Goal: Task Accomplishment & Management: Manage account settings

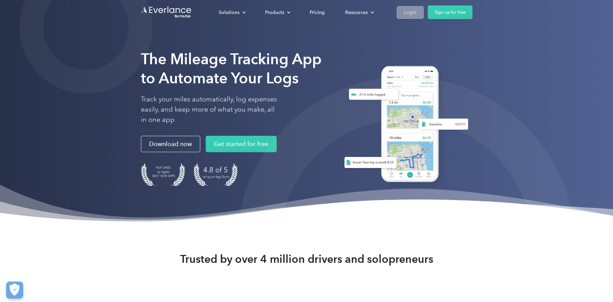
click at [408, 14] on div "Login" at bounding box center [410, 12] width 13 height 9
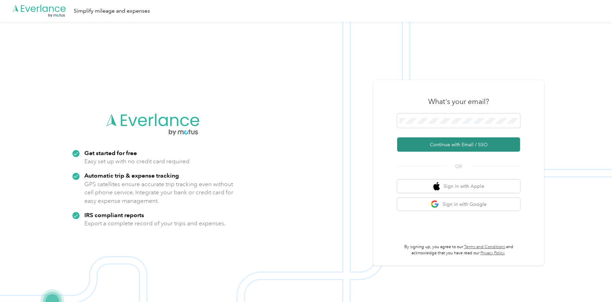
click at [451, 144] on button "Continue with Email / SSO" at bounding box center [458, 145] width 123 height 14
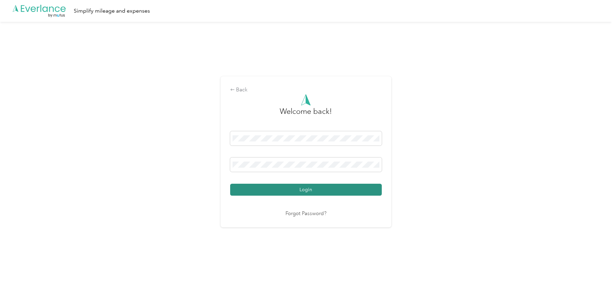
click at [316, 189] on button "Login" at bounding box center [306, 190] width 152 height 12
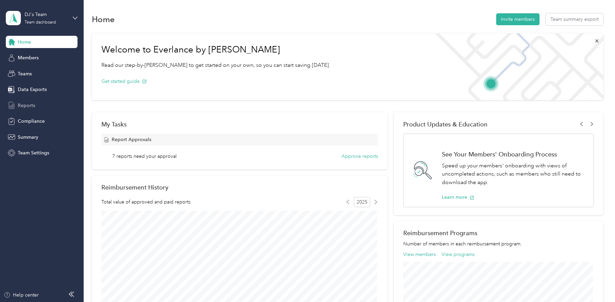
click at [29, 105] on span "Reports" at bounding box center [26, 105] width 17 height 7
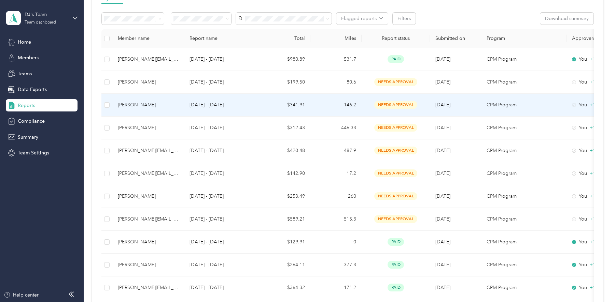
scroll to position [118, 0]
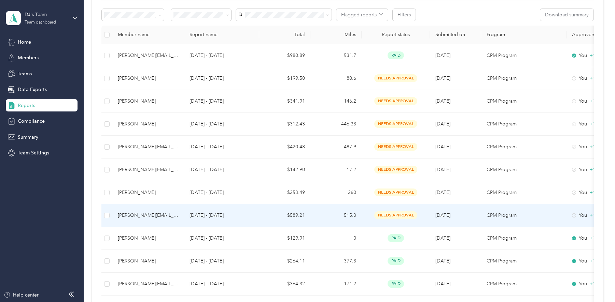
click at [251, 212] on p "[DATE] - [DATE]" at bounding box center [221, 216] width 64 height 8
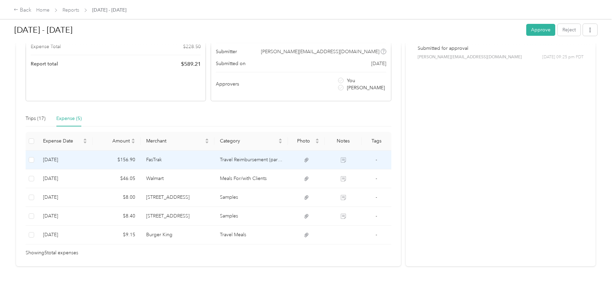
scroll to position [101, 0]
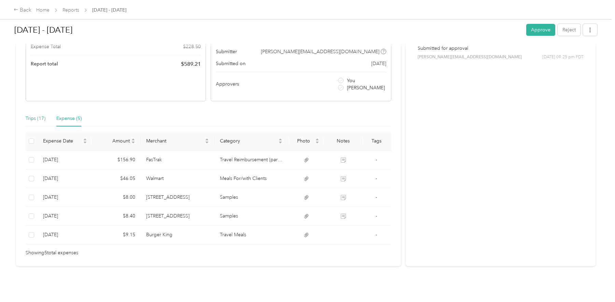
click at [40, 118] on div "Trips (17)" at bounding box center [36, 119] width 20 height 8
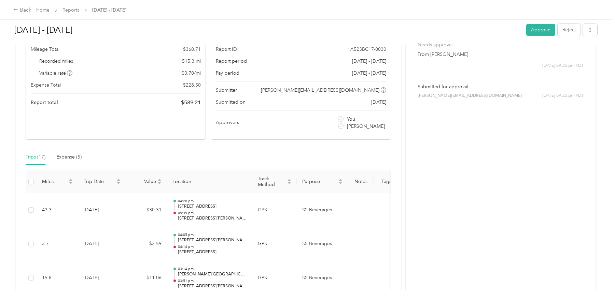
scroll to position [0, 0]
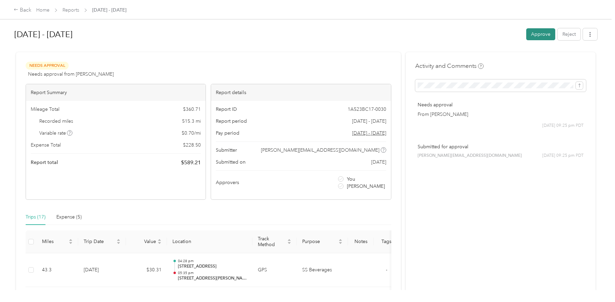
click at [532, 37] on button "Approve" at bounding box center [540, 34] width 29 height 12
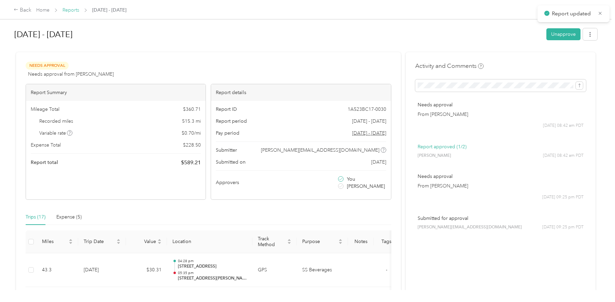
click at [69, 11] on link "Reports" at bounding box center [70, 10] width 17 height 6
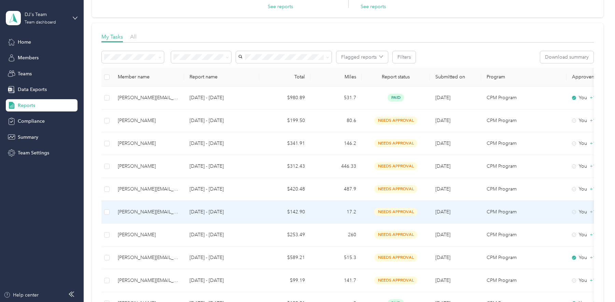
scroll to position [80, 0]
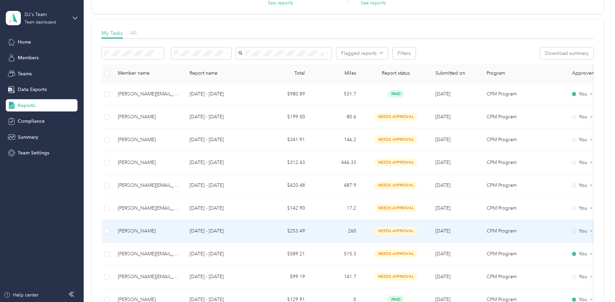
click at [253, 231] on p "[DATE] - [DATE]" at bounding box center [221, 232] width 64 height 8
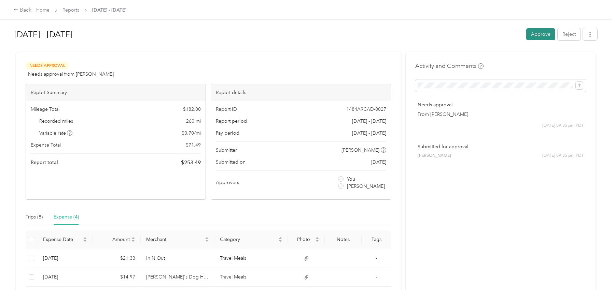
click at [529, 37] on button "Approve" at bounding box center [540, 34] width 29 height 12
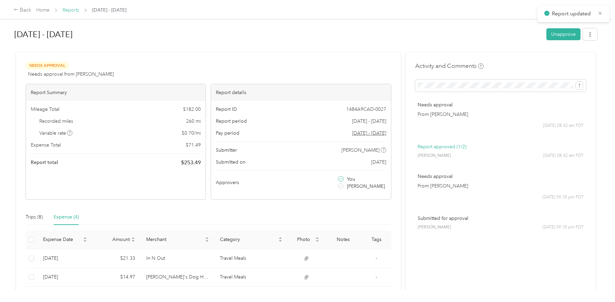
click at [70, 11] on link "Reports" at bounding box center [70, 10] width 17 height 6
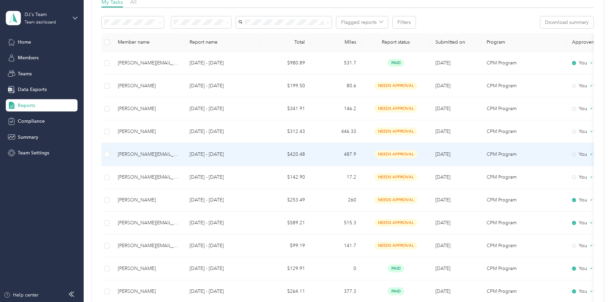
scroll to position [118, 0]
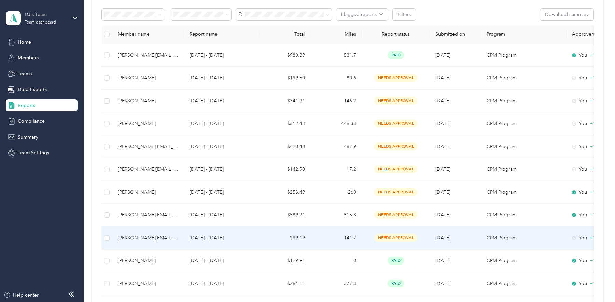
click at [262, 241] on td "$99.19" at bounding box center [284, 238] width 51 height 23
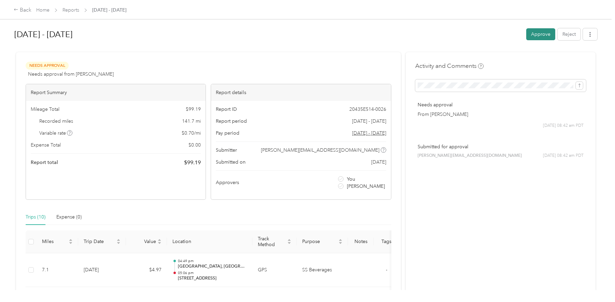
click at [532, 35] on button "Approve" at bounding box center [540, 34] width 29 height 12
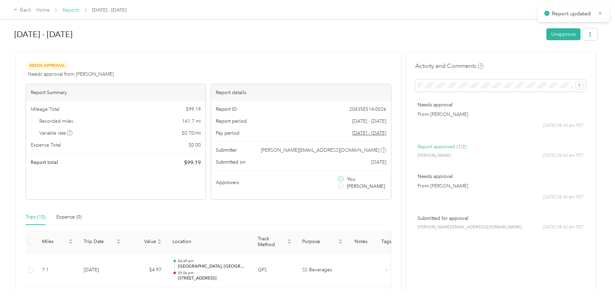
click at [67, 9] on link "Reports" at bounding box center [70, 10] width 17 height 6
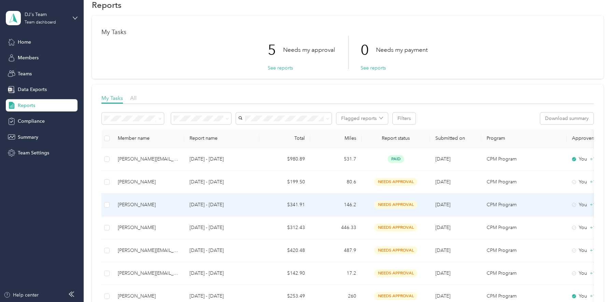
scroll to position [70, 0]
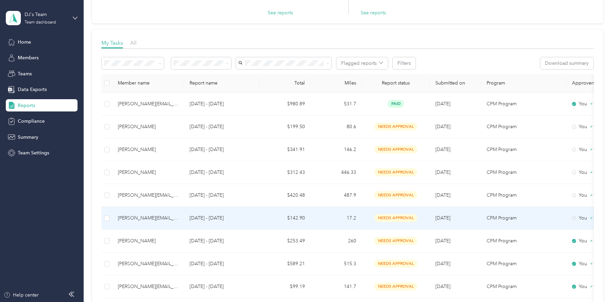
click at [268, 220] on td "$142.90" at bounding box center [284, 218] width 51 height 23
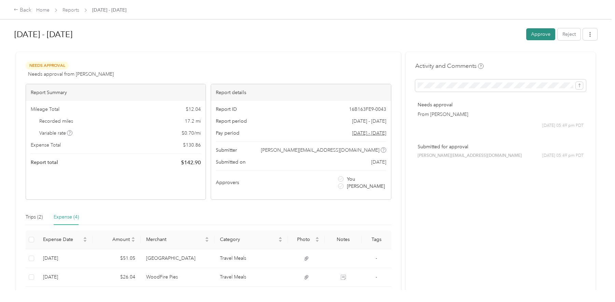
click at [538, 32] on button "Approve" at bounding box center [540, 34] width 29 height 12
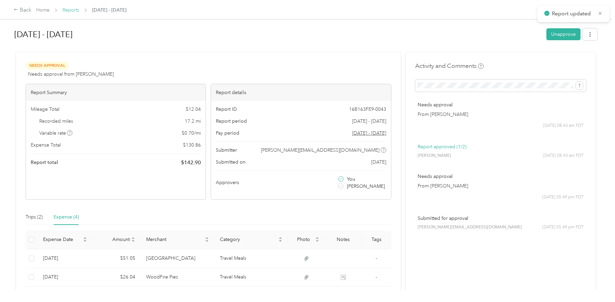
click at [70, 12] on link "Reports" at bounding box center [70, 10] width 17 height 6
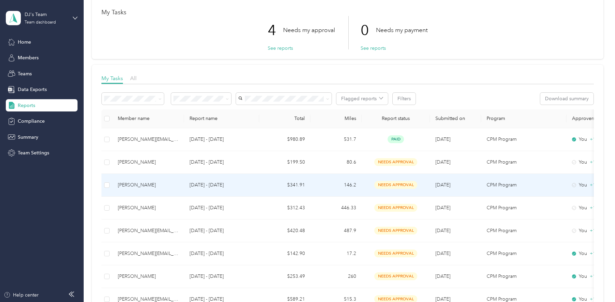
scroll to position [42, 0]
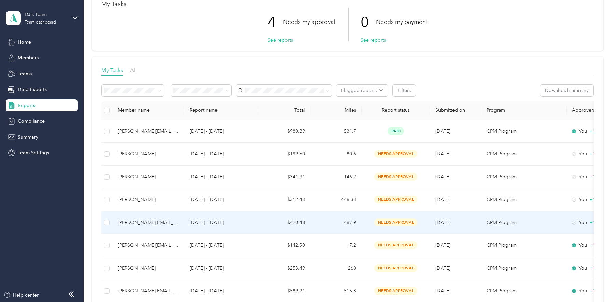
click at [334, 220] on td "487.9" at bounding box center [335, 223] width 51 height 23
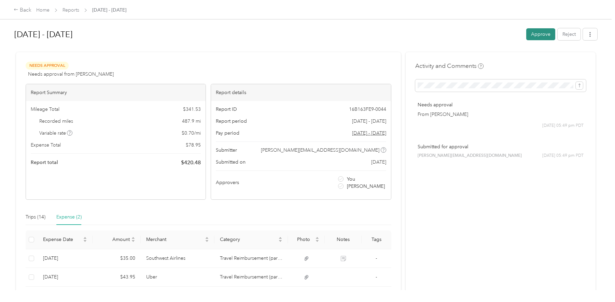
click at [534, 36] on button "Approve" at bounding box center [540, 34] width 29 height 12
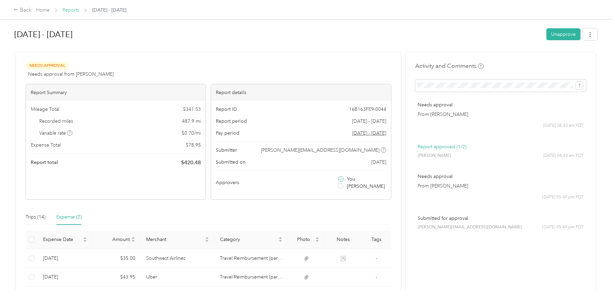
click at [76, 10] on link "Reports" at bounding box center [70, 10] width 17 height 6
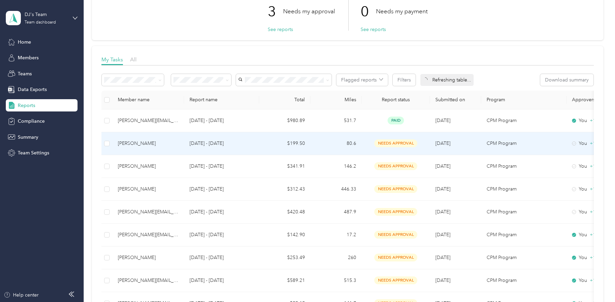
scroll to position [56, 0]
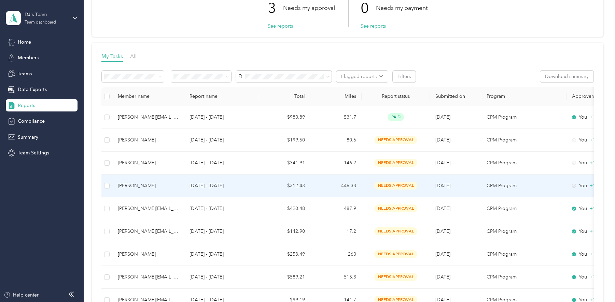
click at [320, 187] on td "446.33" at bounding box center [335, 186] width 51 height 23
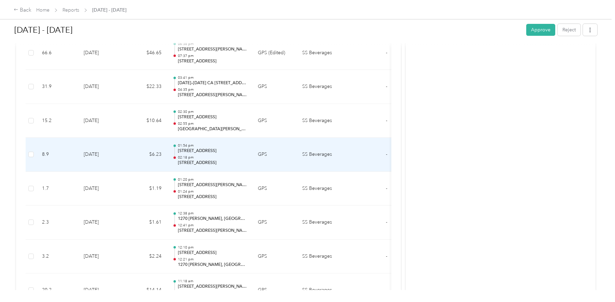
scroll to position [104, 0]
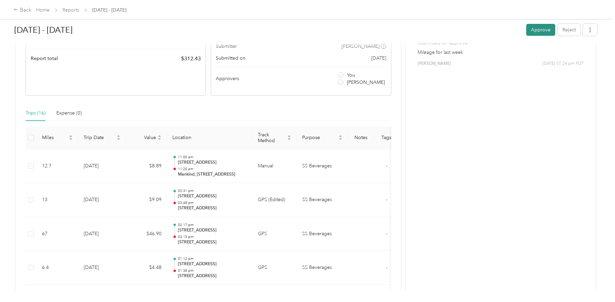
click at [536, 26] on button "Approve" at bounding box center [540, 30] width 29 height 12
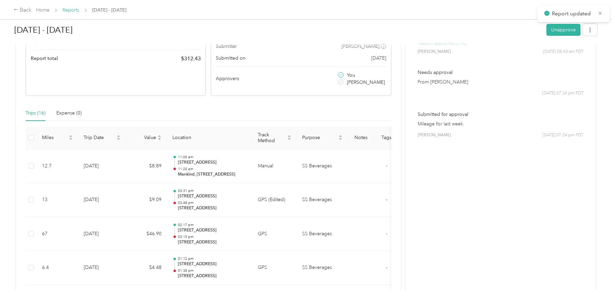
click at [70, 10] on link "Reports" at bounding box center [70, 10] width 17 height 6
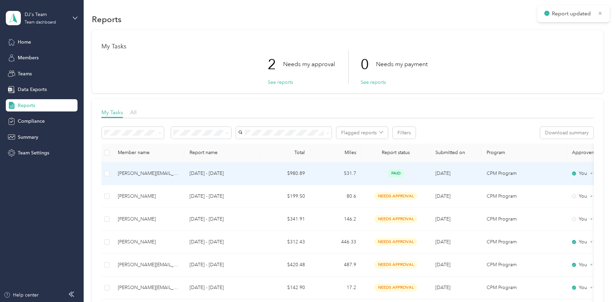
scroll to position [13, 0]
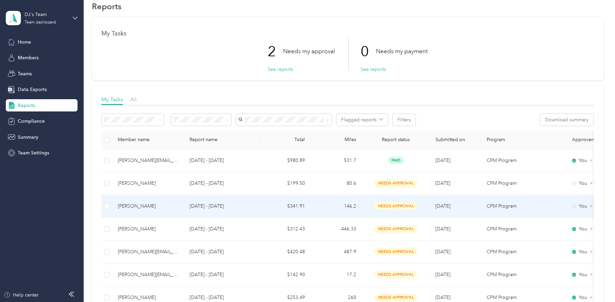
click at [242, 217] on td "[DATE] - [DATE]" at bounding box center [221, 206] width 75 height 23
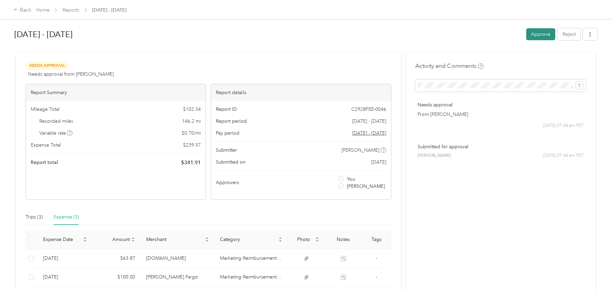
click at [536, 34] on button "Approve" at bounding box center [540, 34] width 29 height 12
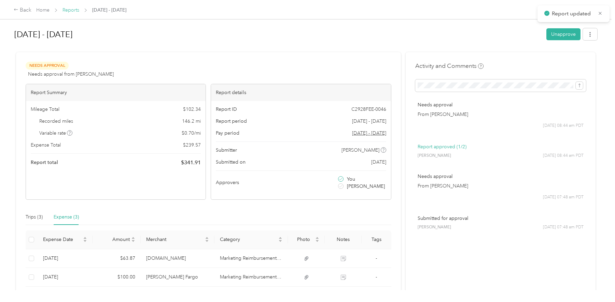
click at [74, 8] on link "Reports" at bounding box center [70, 10] width 17 height 6
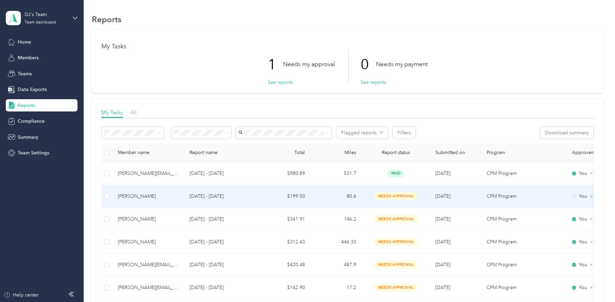
click at [322, 198] on td "80.6" at bounding box center [335, 196] width 51 height 23
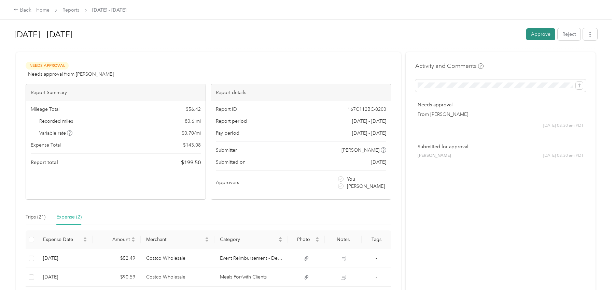
click at [538, 36] on button "Approve" at bounding box center [540, 34] width 29 height 12
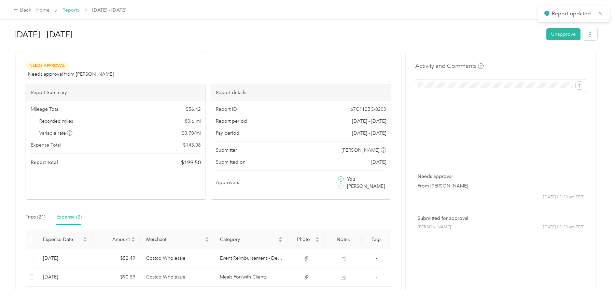
click at [72, 10] on link "Reports" at bounding box center [70, 10] width 17 height 6
